Goal: Information Seeking & Learning: Compare options

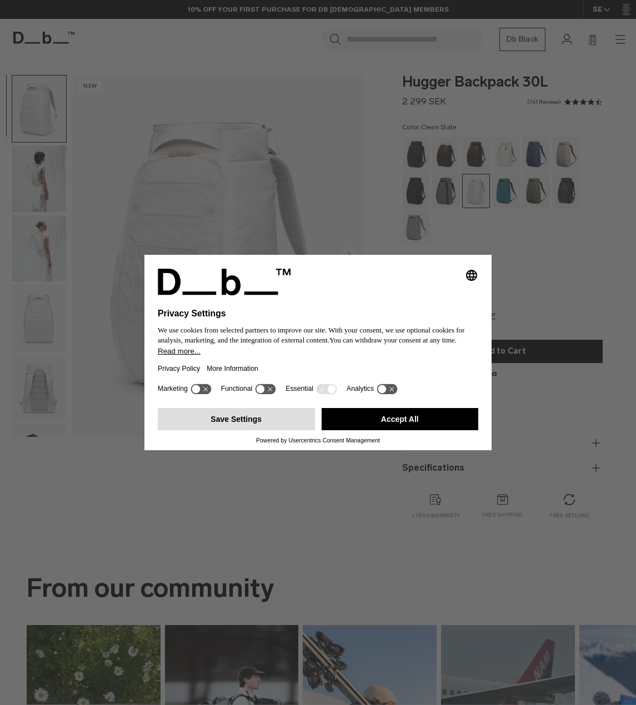
click at [274, 414] on button "Save Settings" at bounding box center [236, 419] width 157 height 22
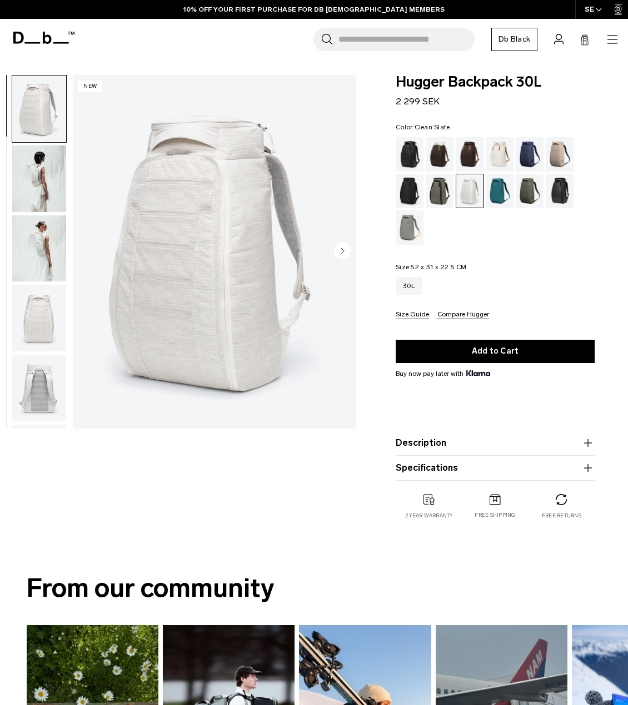
click at [347, 252] on circle "Next slide" at bounding box center [342, 250] width 17 height 17
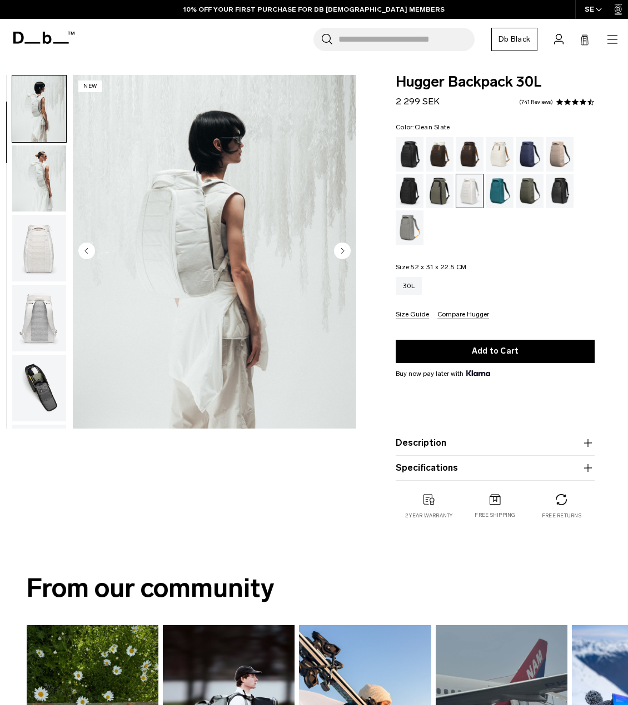
click at [347, 252] on circle "Next slide" at bounding box center [342, 250] width 17 height 17
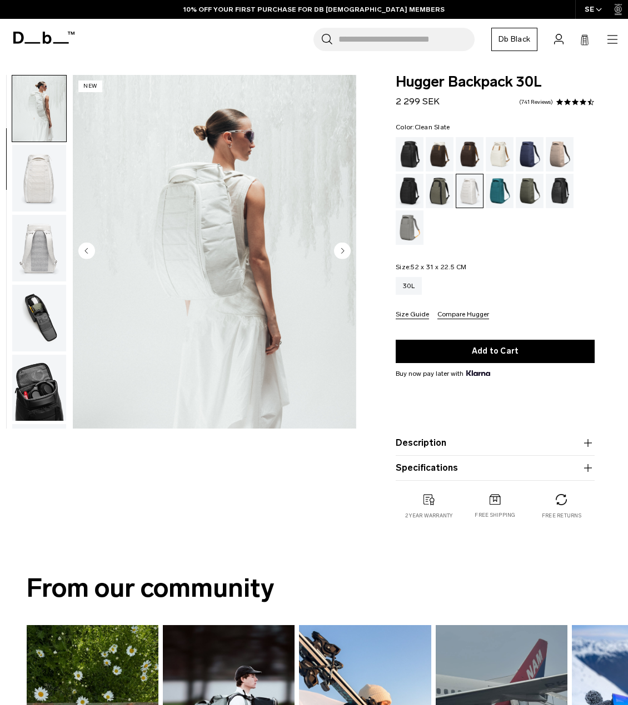
click at [346, 252] on circle "Next slide" at bounding box center [342, 250] width 17 height 17
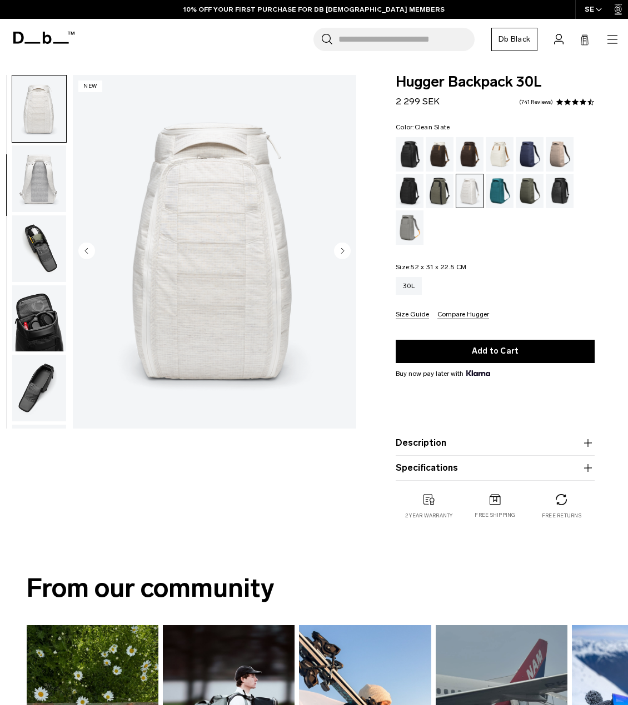
click at [346, 252] on circle "Next slide" at bounding box center [342, 250] width 17 height 17
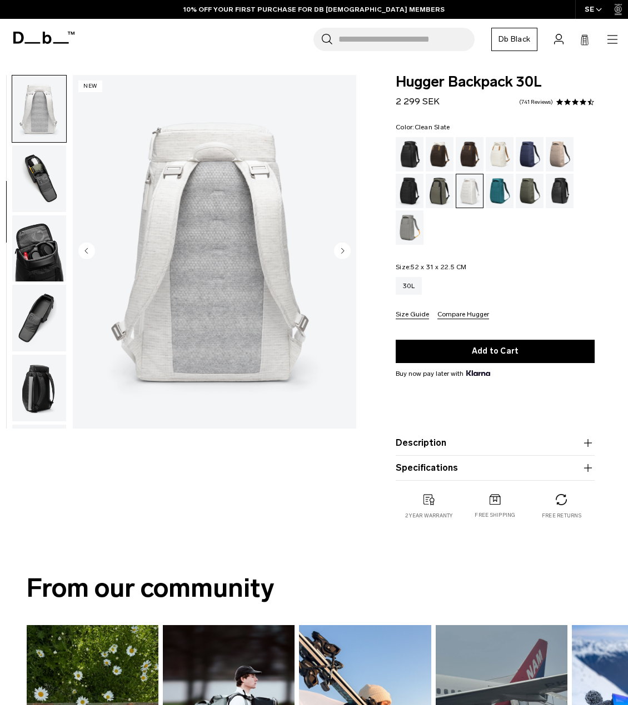
click at [346, 252] on circle "Next slide" at bounding box center [342, 250] width 17 height 17
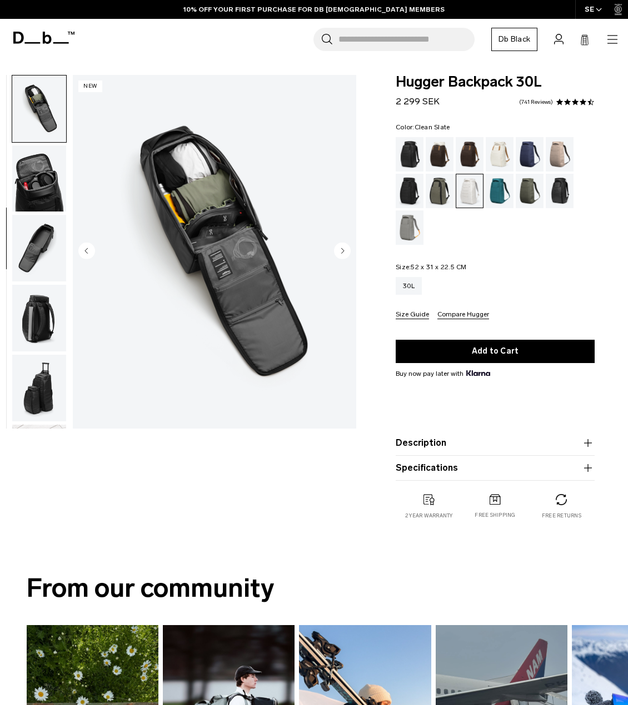
click at [346, 252] on circle "Next slide" at bounding box center [342, 250] width 17 height 17
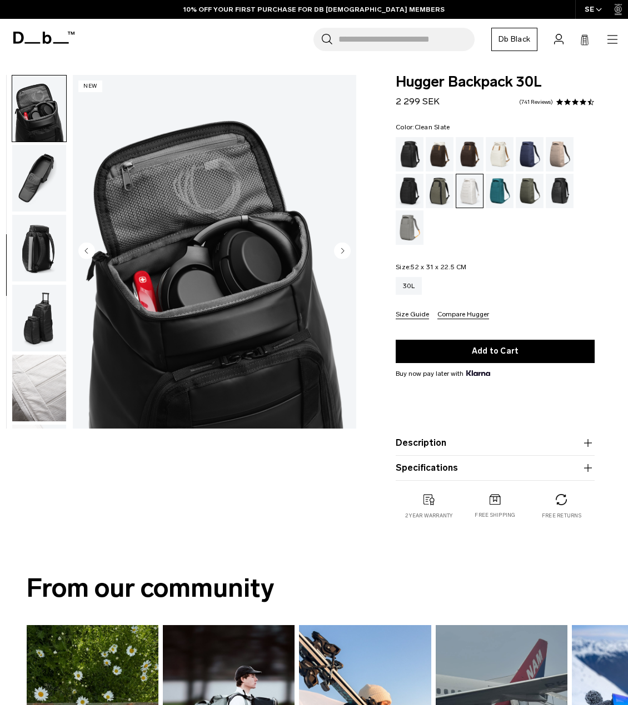
click at [86, 249] on icon "Previous slide" at bounding box center [86, 250] width 3 height 5
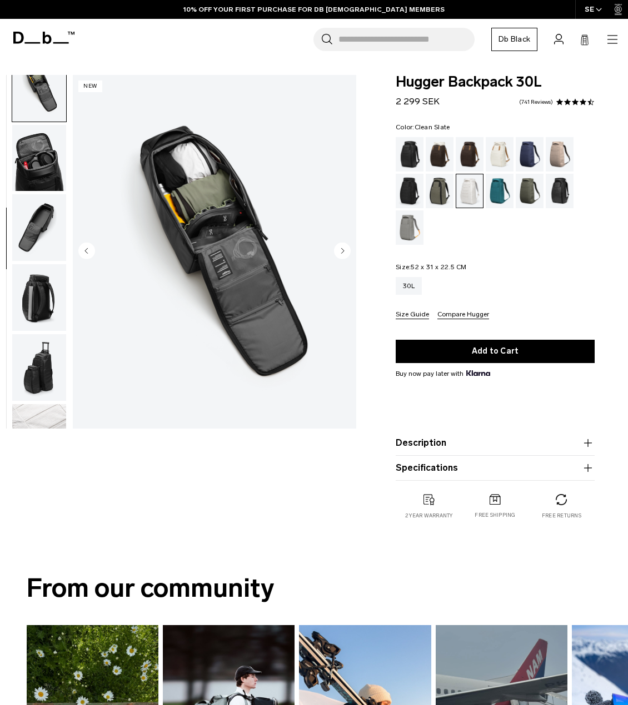
scroll to position [349, 0]
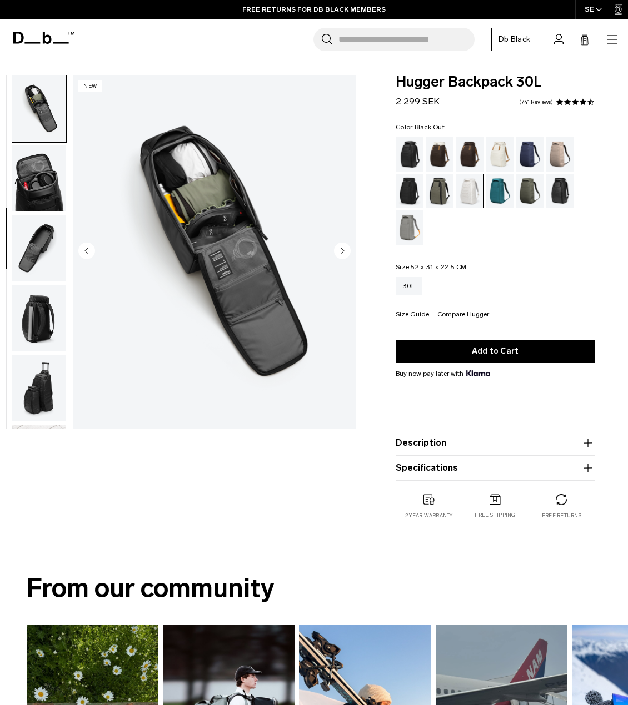
click at [414, 159] on div "Black Out" at bounding box center [409, 154] width 28 height 34
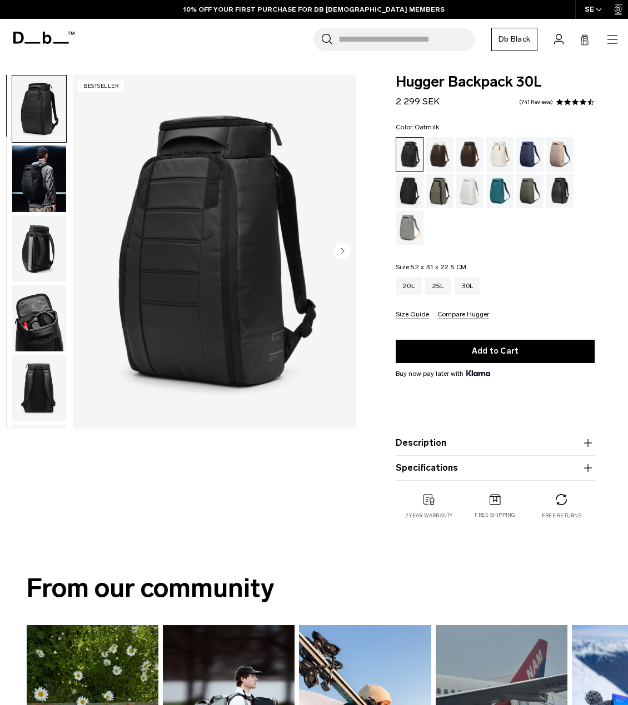
click at [495, 156] on div "Oatmilk" at bounding box center [499, 154] width 28 height 34
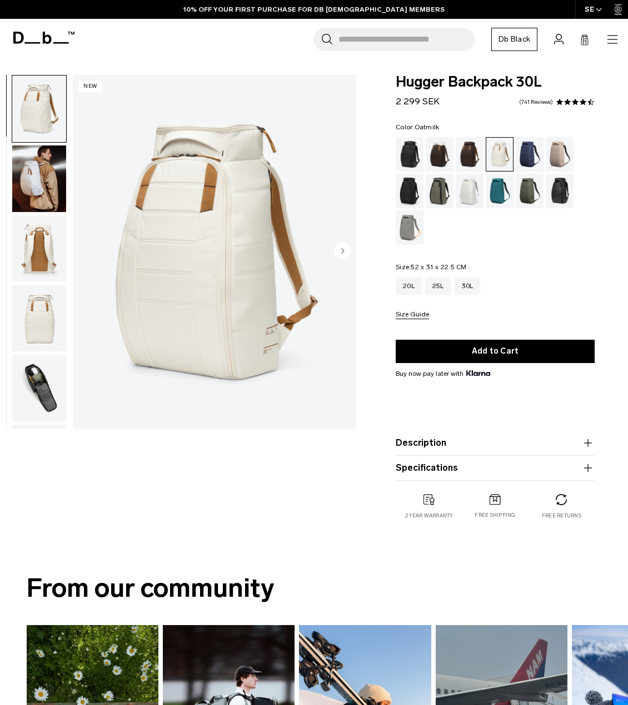
click at [26, 166] on img "button" at bounding box center [39, 179] width 54 height 67
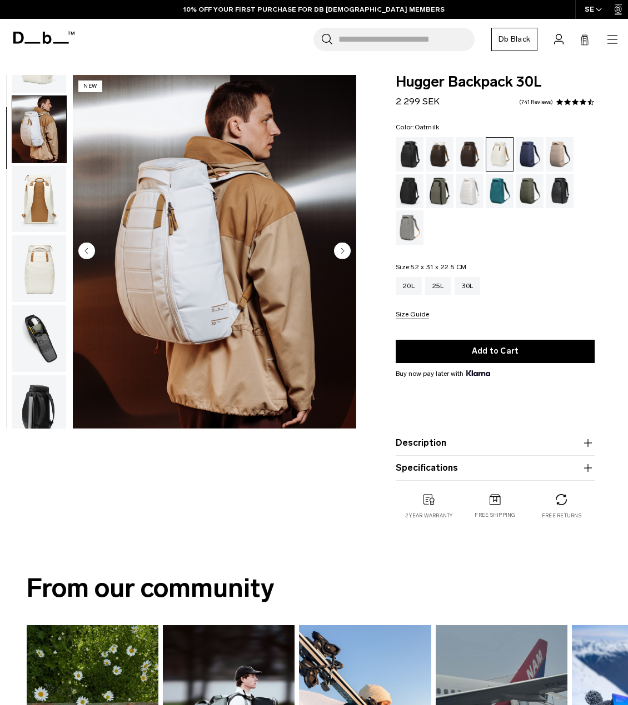
scroll to position [70, 0]
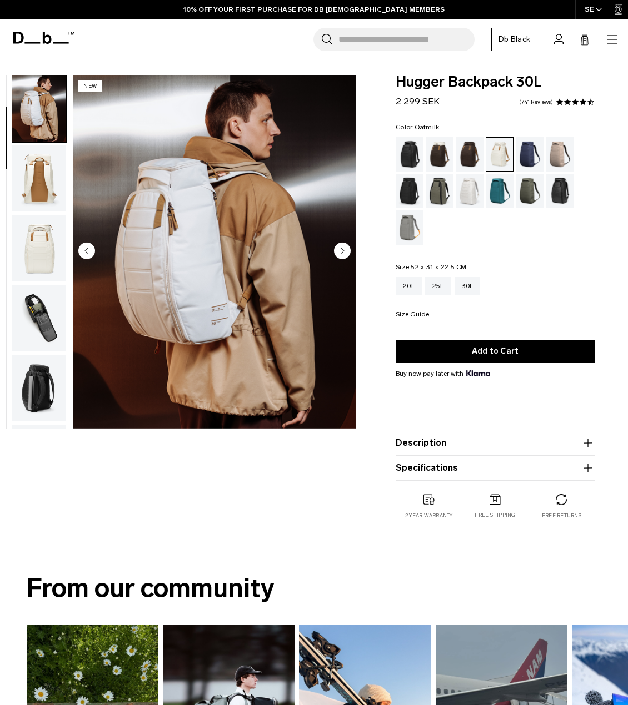
click at [343, 251] on icon "Next slide" at bounding box center [343, 250] width 3 height 5
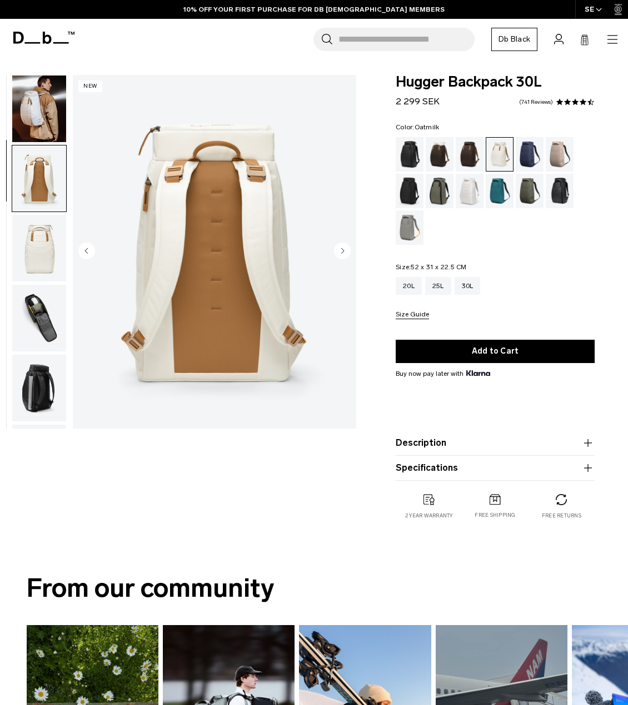
scroll to position [140, 0]
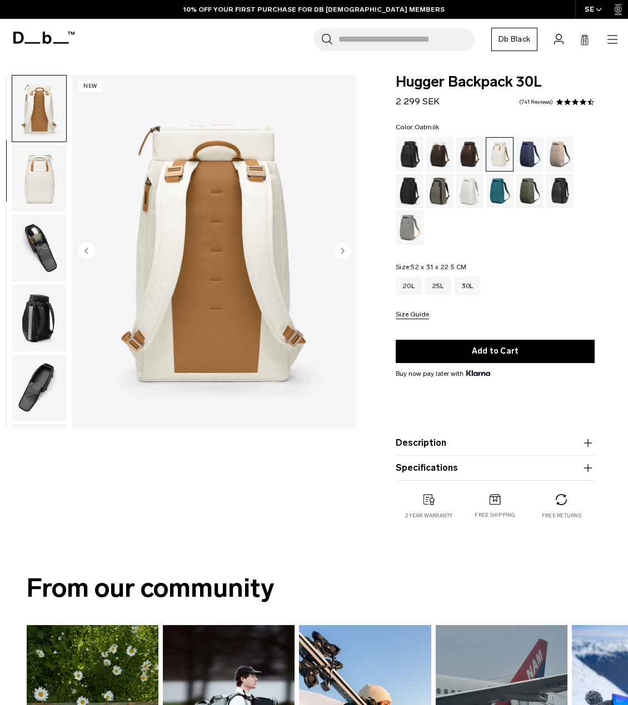
click at [91, 253] on circle "Previous slide" at bounding box center [86, 250] width 17 height 17
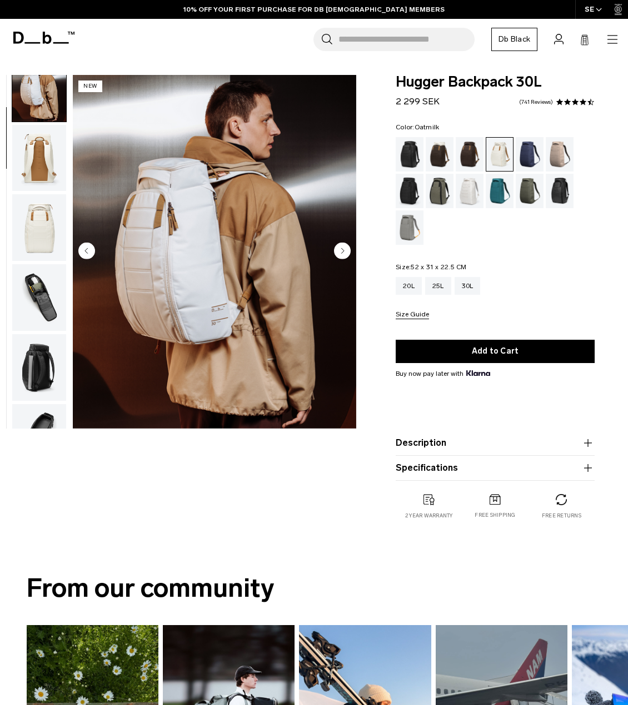
scroll to position [70, 0]
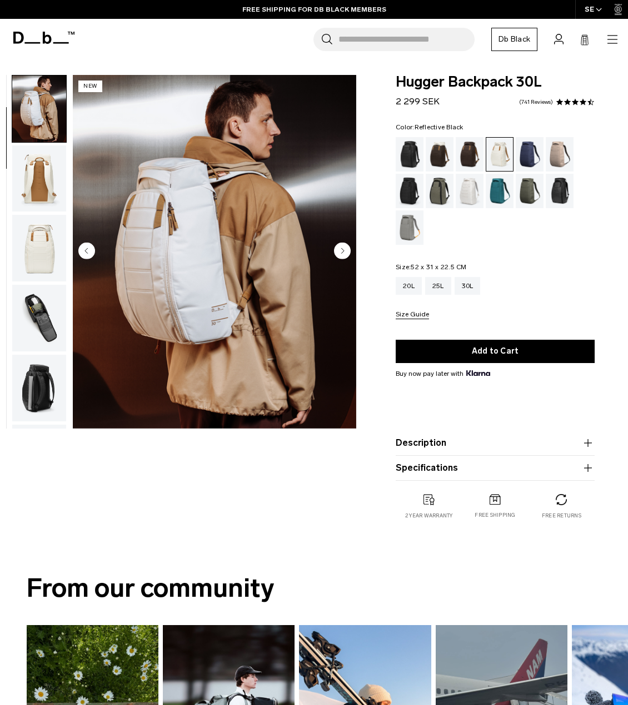
click at [558, 195] on div "Reflective Black" at bounding box center [559, 191] width 28 height 34
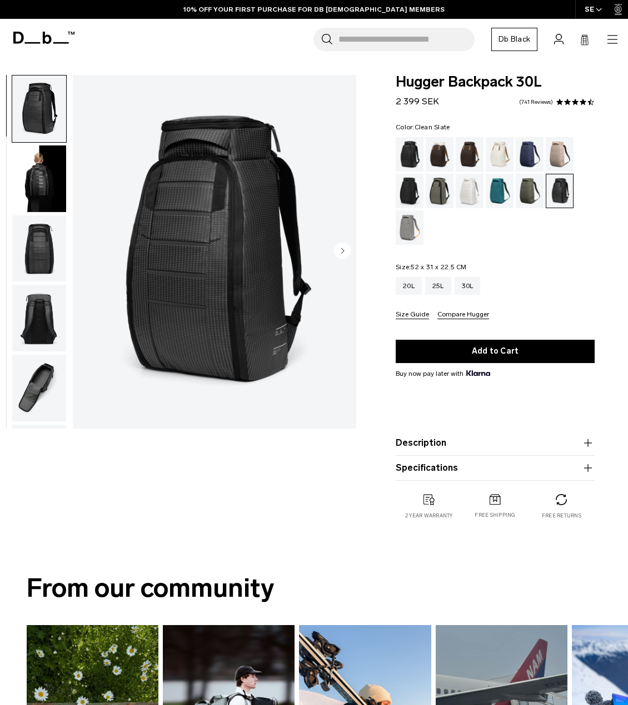
click at [470, 196] on div "Clean Slate" at bounding box center [469, 191] width 28 height 34
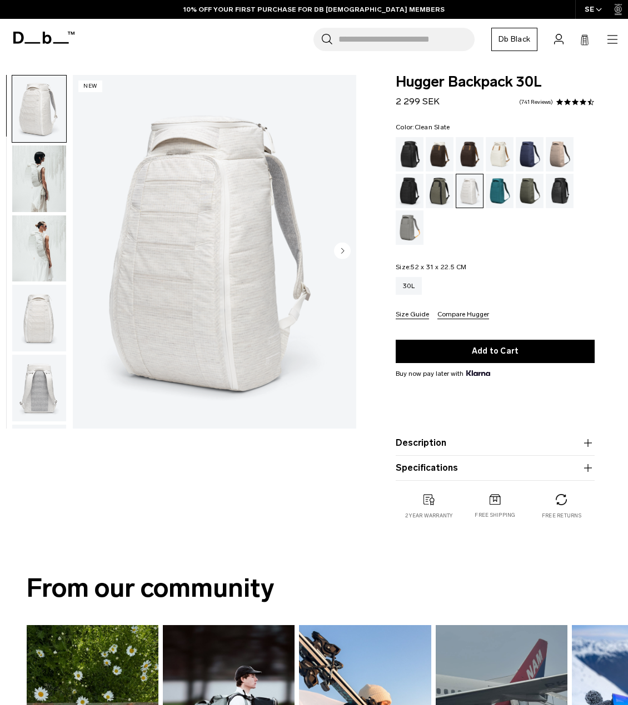
click at [32, 327] on img "button" at bounding box center [39, 318] width 54 height 67
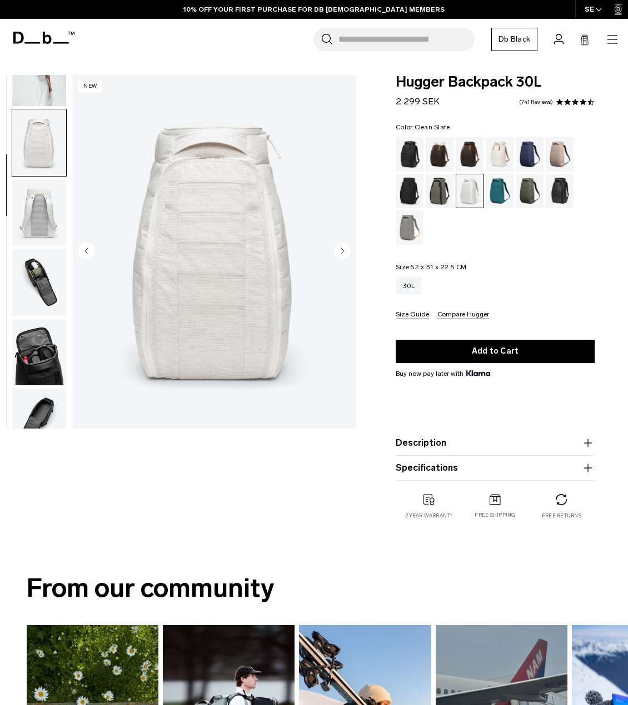
scroll to position [209, 0]
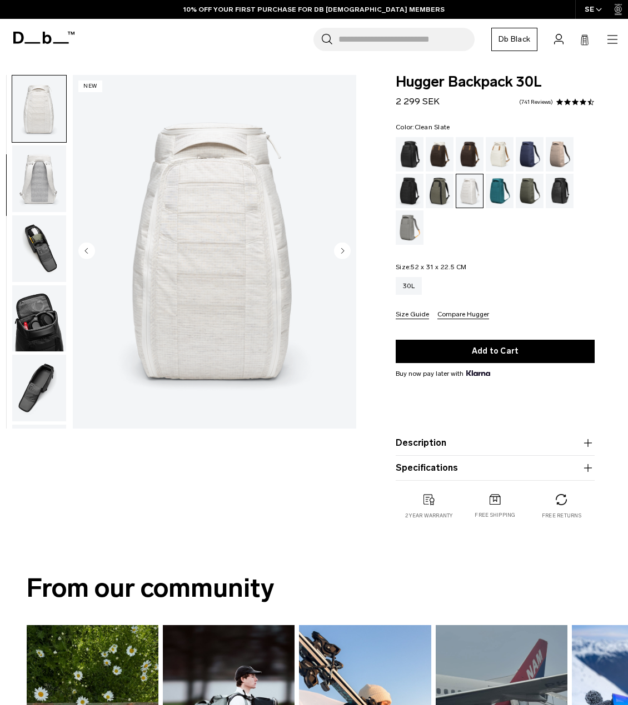
click at [484, 148] on ul at bounding box center [494, 191] width 199 height 108
click at [496, 148] on div "Oatmilk" at bounding box center [499, 154] width 28 height 34
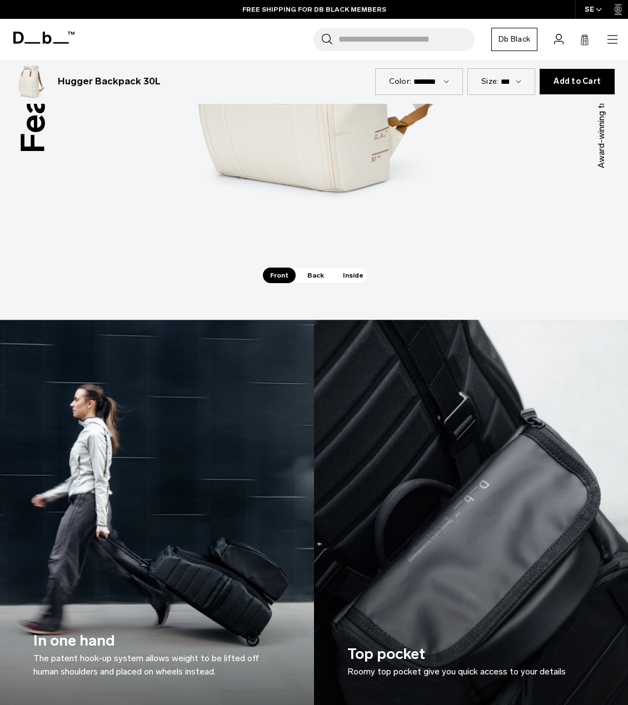
scroll to position [1555, 0]
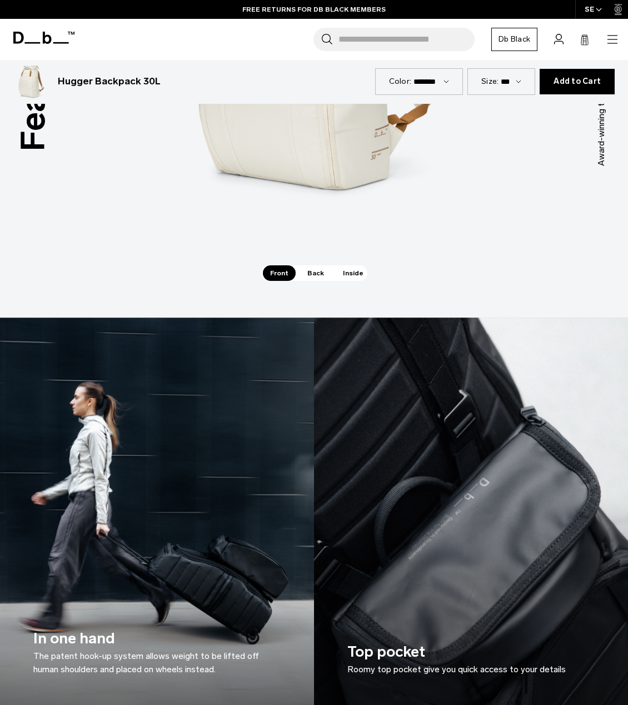
click at [317, 266] on span "Back" at bounding box center [315, 274] width 31 height 16
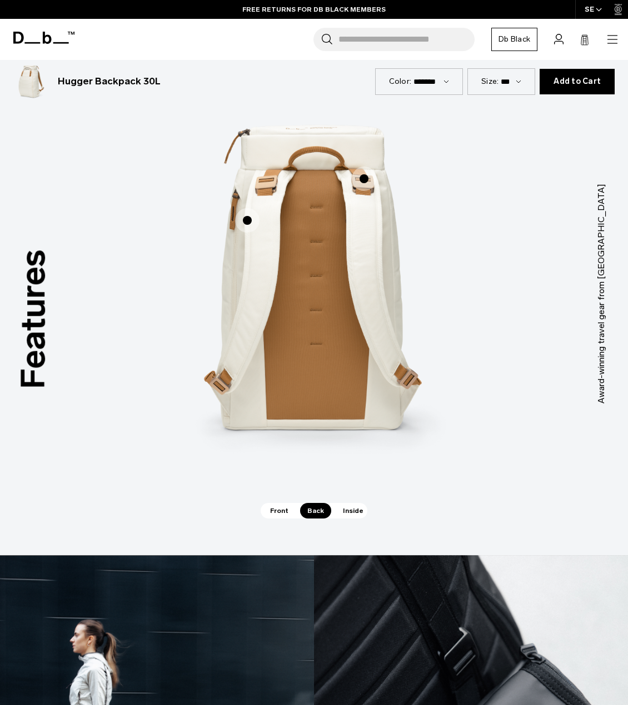
scroll to position [1222, 0]
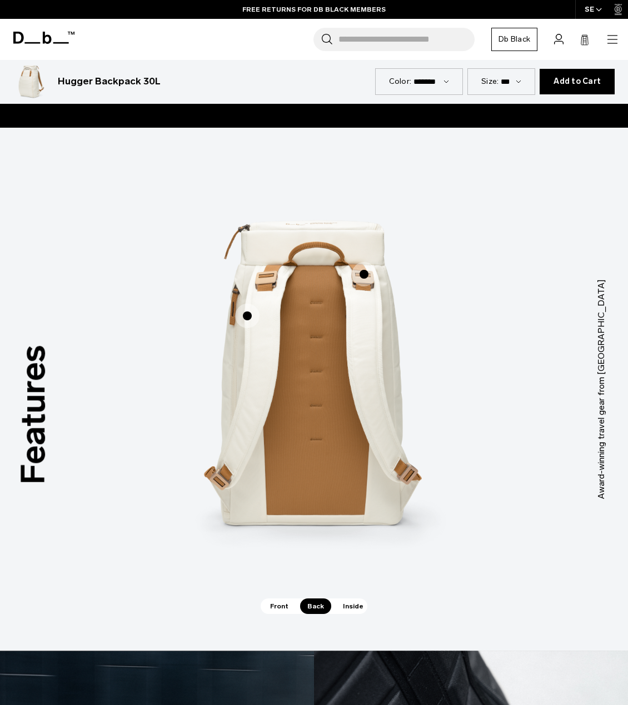
click at [345, 599] on span "Inside" at bounding box center [352, 607] width 35 height 16
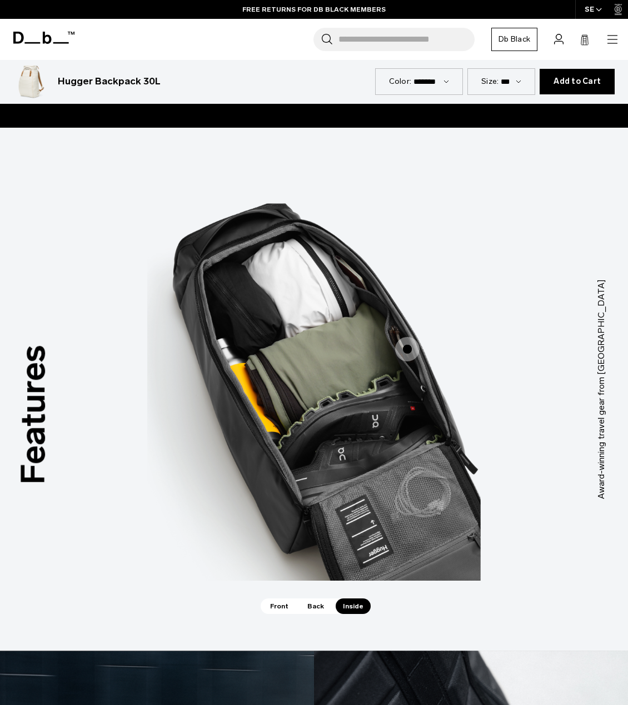
click at [282, 599] on span "Front" at bounding box center [279, 607] width 33 height 16
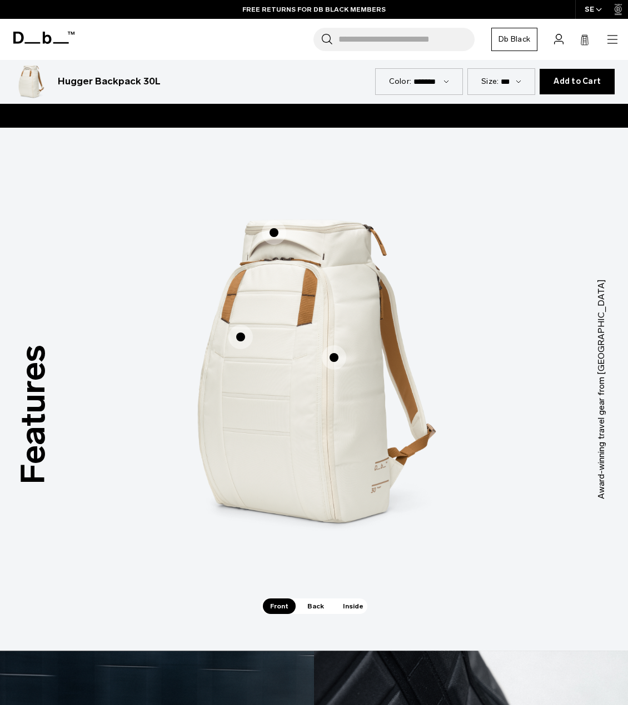
click at [306, 599] on span "Back" at bounding box center [315, 607] width 31 height 16
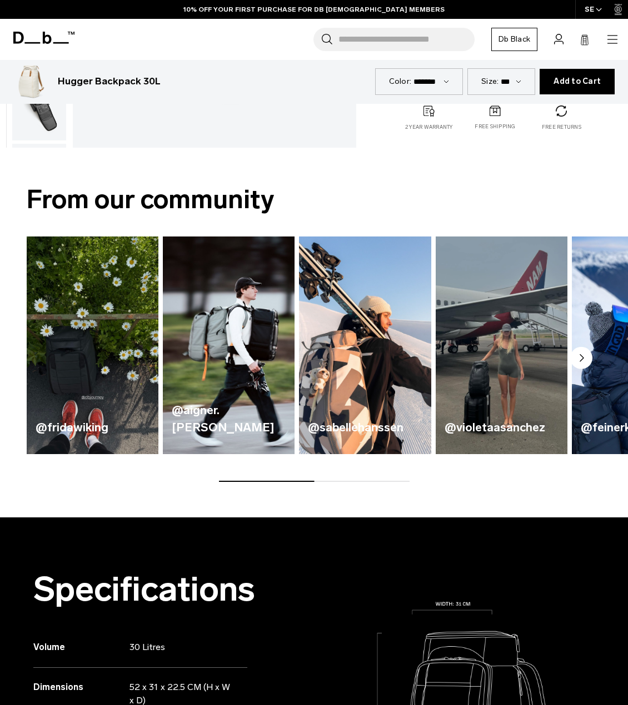
scroll to position [0, 0]
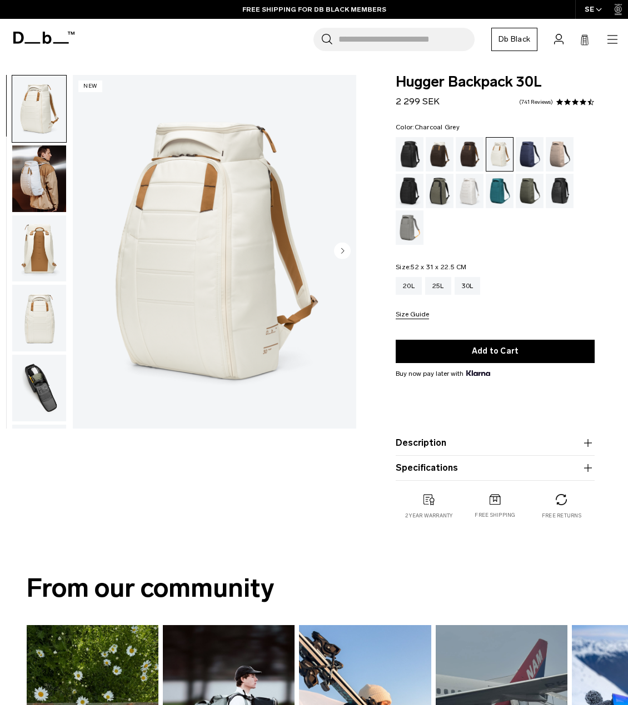
click at [405, 185] on div "Charcoal Grey" at bounding box center [409, 191] width 28 height 34
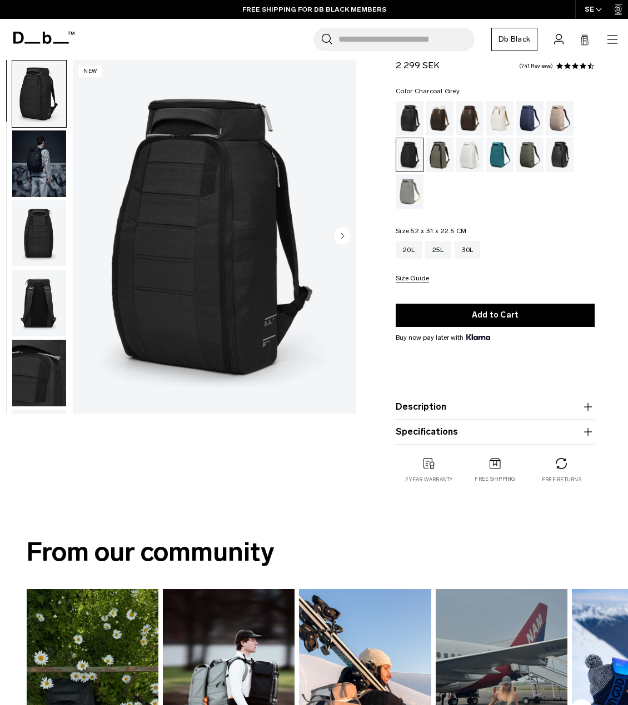
scroll to position [56, 0]
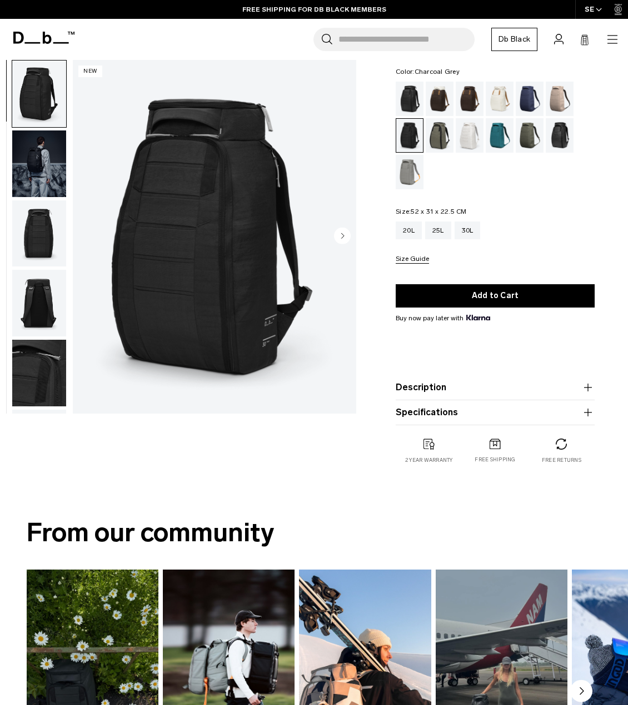
click at [48, 163] on img "button" at bounding box center [39, 164] width 54 height 67
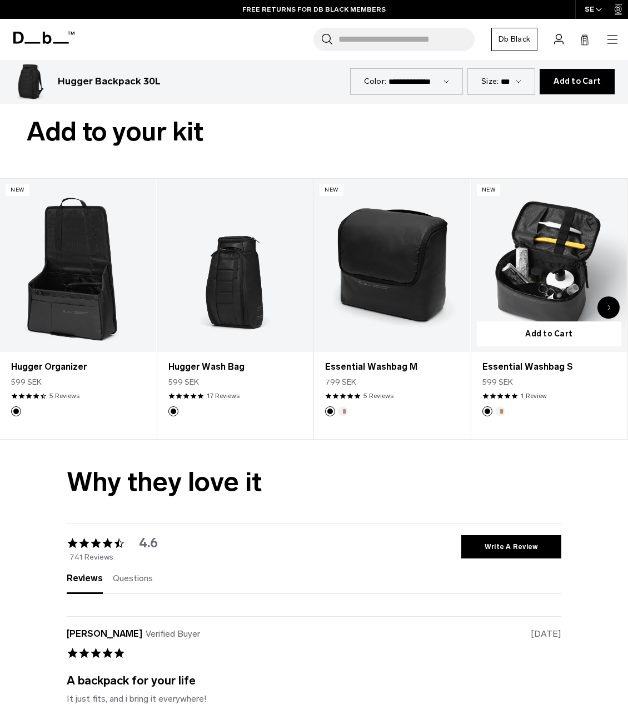
scroll to position [2888, 0]
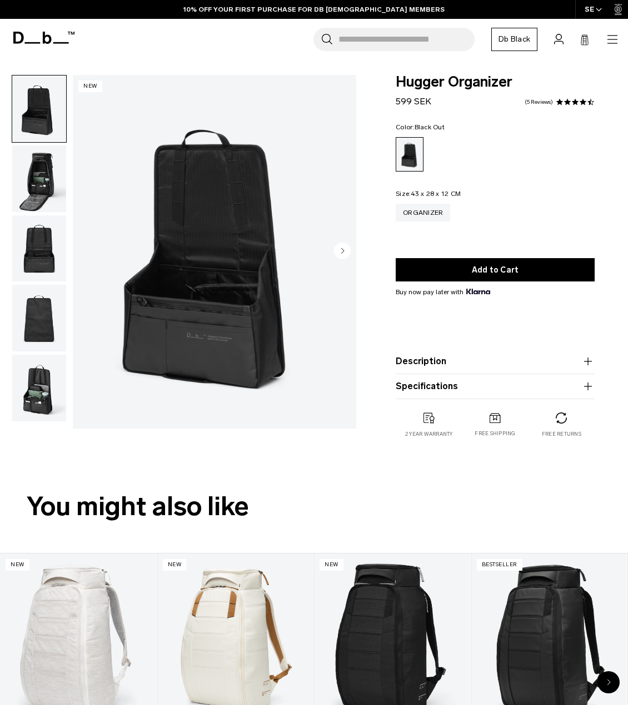
click at [339, 251] on circle "Next slide" at bounding box center [342, 250] width 17 height 17
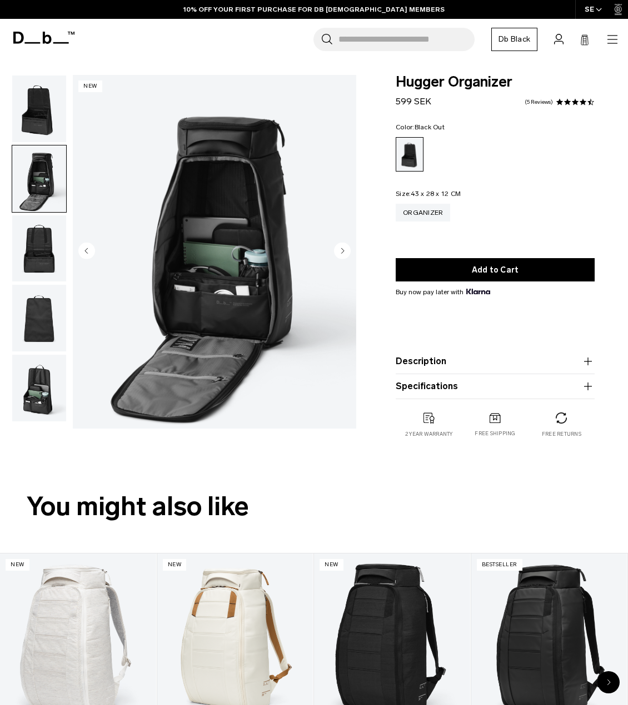
click at [339, 251] on circle "Next slide" at bounding box center [342, 250] width 17 height 17
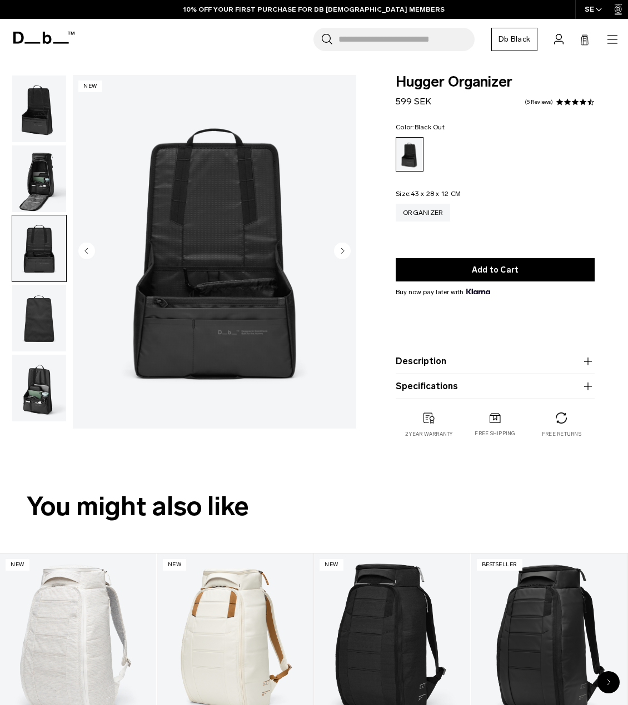
click at [339, 251] on circle "Next slide" at bounding box center [342, 250] width 17 height 17
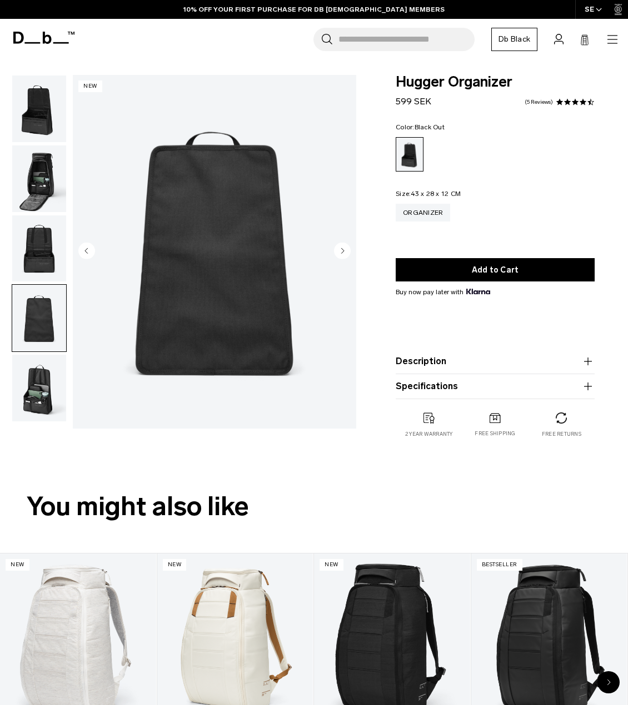
click at [339, 251] on circle "Next slide" at bounding box center [342, 250] width 17 height 17
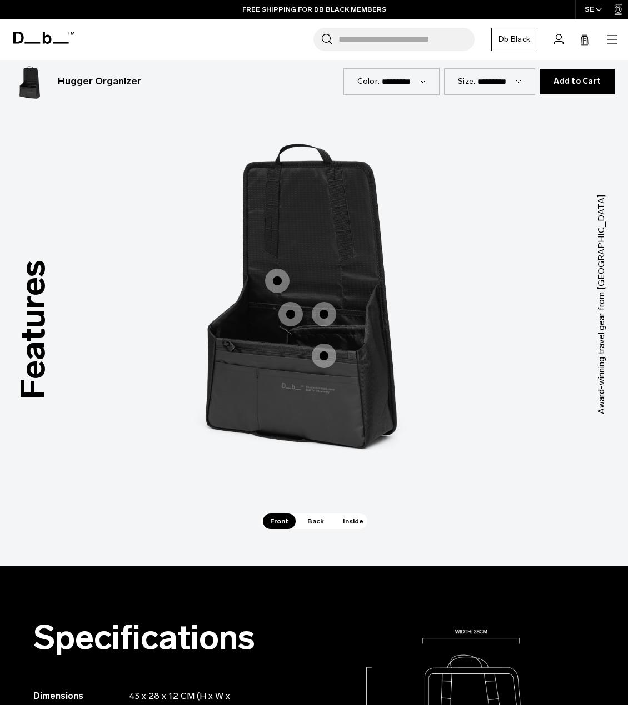
scroll to position [833, 0]
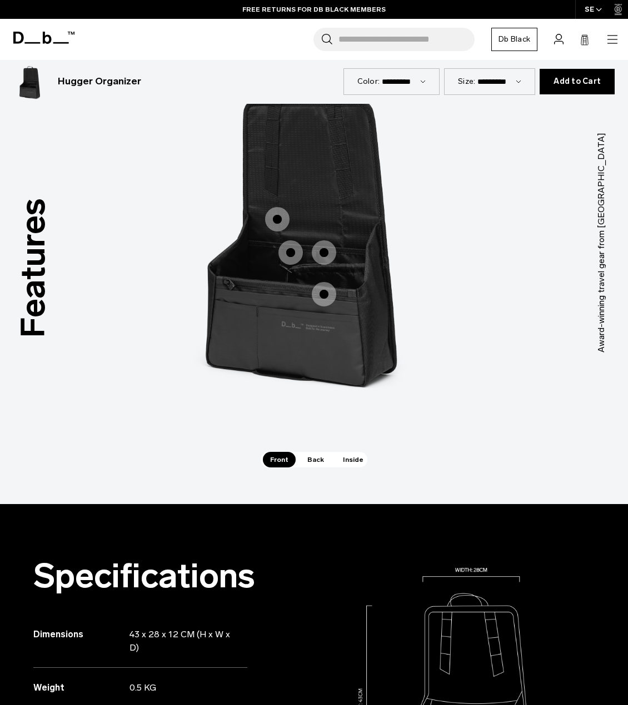
click at [329, 253] on span "1 / 3" at bounding box center [324, 253] width 24 height 24
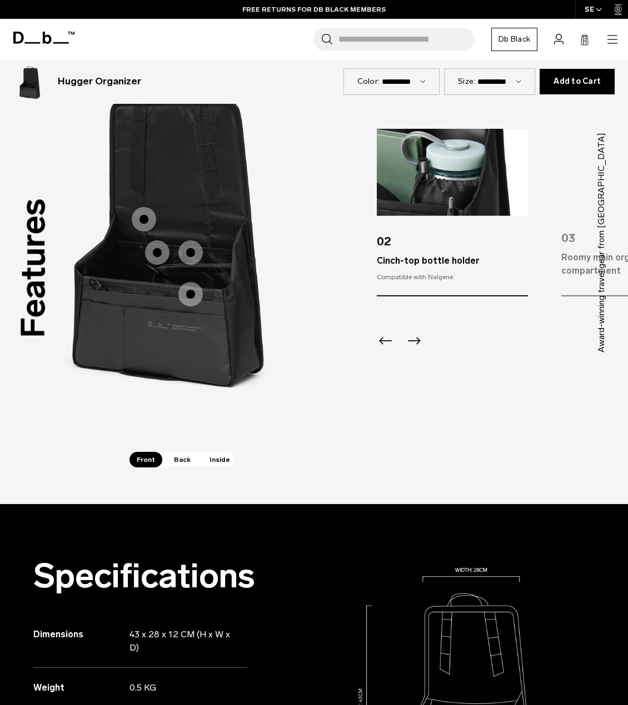
click at [150, 255] on span "1 / 3" at bounding box center [157, 253] width 24 height 24
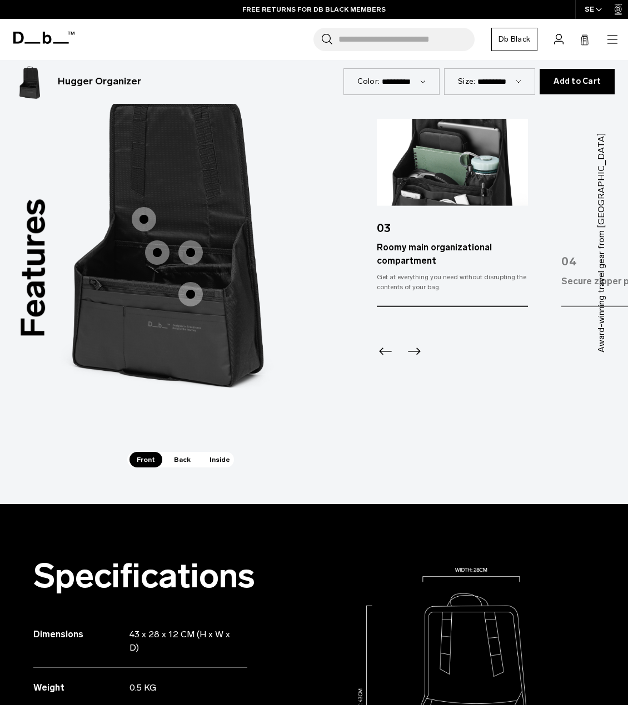
click at [144, 221] on span "1 / 3" at bounding box center [144, 219] width 24 height 24
click at [190, 293] on span "1 / 3" at bounding box center [190, 294] width 24 height 24
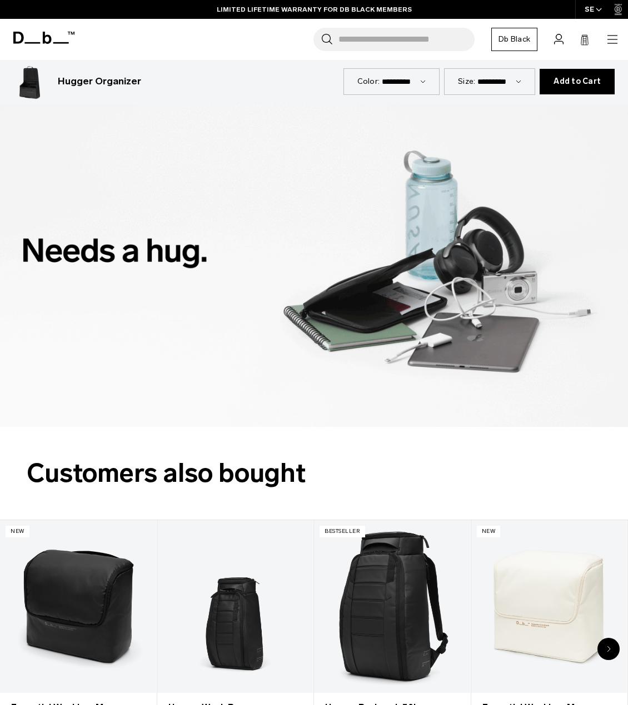
scroll to position [1666, 0]
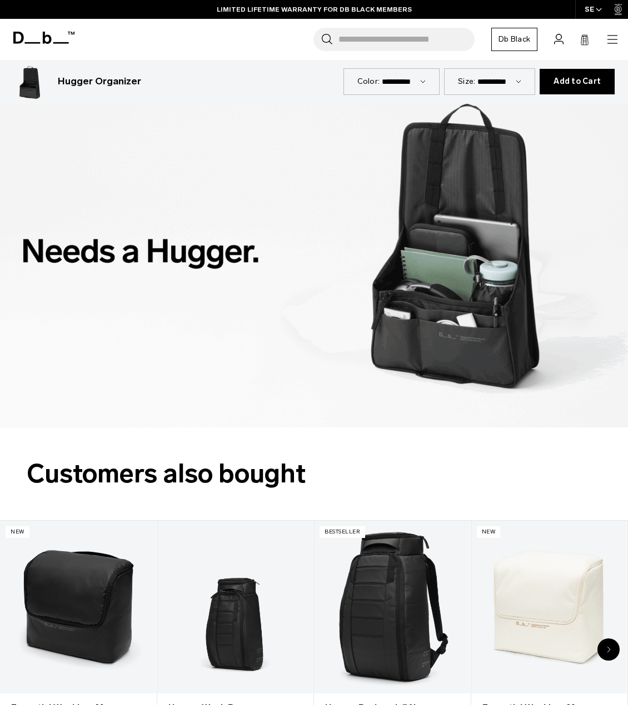
click at [385, 37] on input "Search for Bags, Luggage..." at bounding box center [406, 39] width 136 height 23
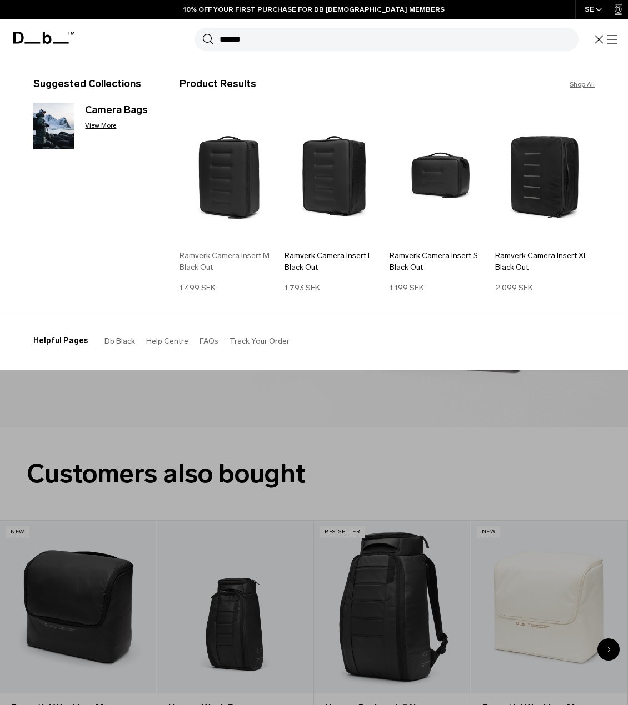
type input "******"
click at [227, 184] on img at bounding box center [228, 176] width 99 height 134
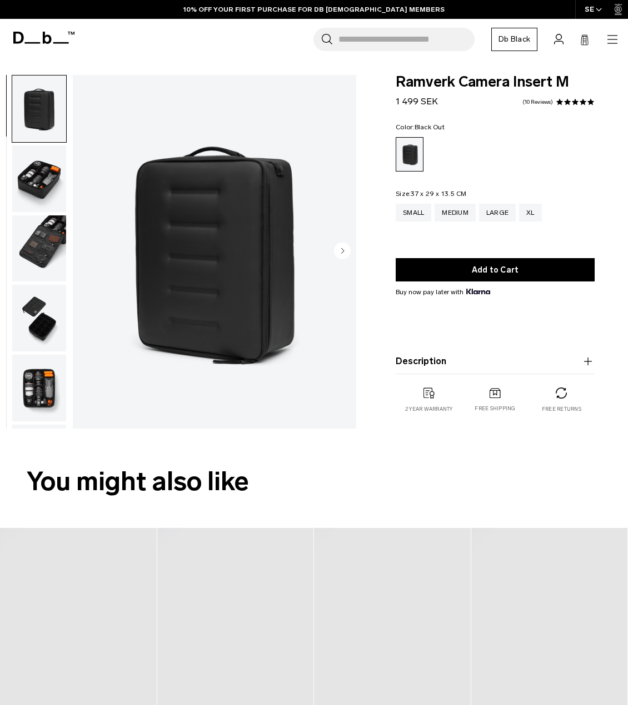
click at [347, 254] on circle "Next slide" at bounding box center [342, 250] width 17 height 17
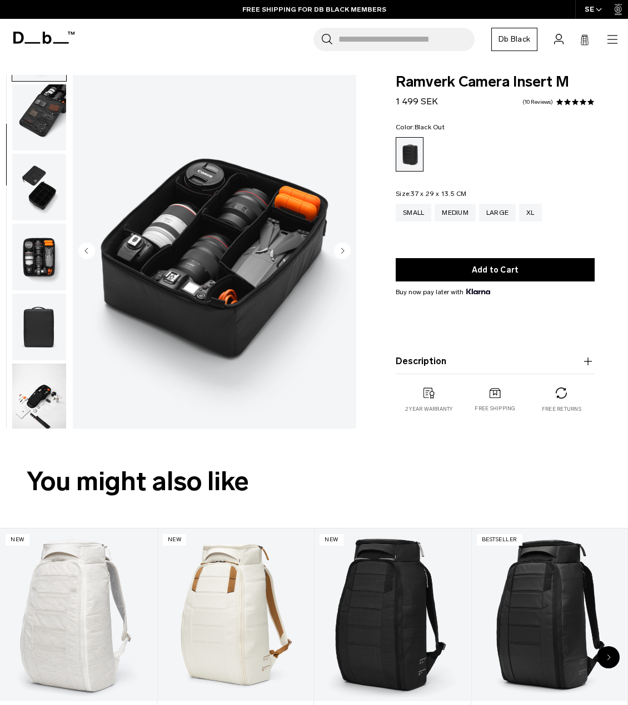
scroll to position [133, 0]
click at [43, 403] on img "button" at bounding box center [39, 395] width 54 height 67
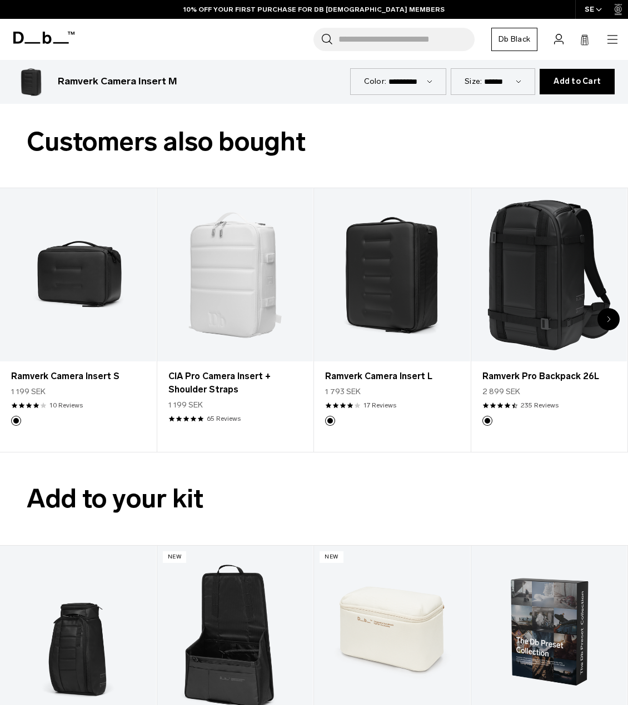
scroll to position [1166, 0]
